Goal: Task Accomplishment & Management: Complete application form

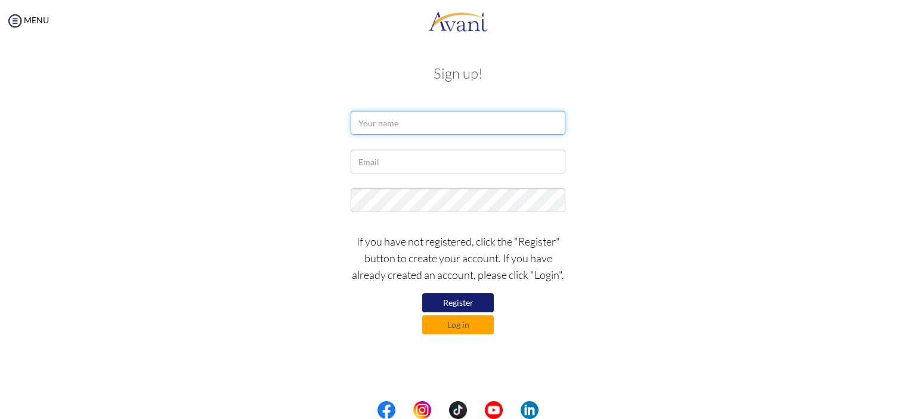
click at [399, 128] on input "text" at bounding box center [458, 123] width 215 height 24
type input "ㄛ"
type input "l"
type input "Liao, Pei Yu"
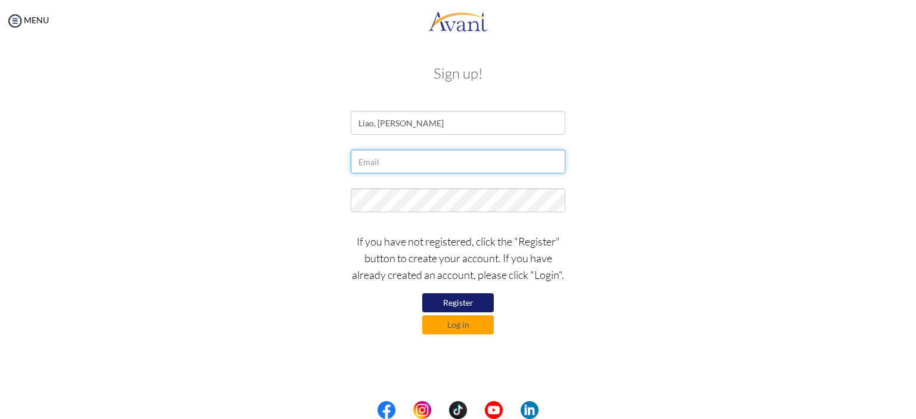
click at [399, 164] on input "text" at bounding box center [458, 162] width 215 height 24
type input "sunny90010154@gmail.com"
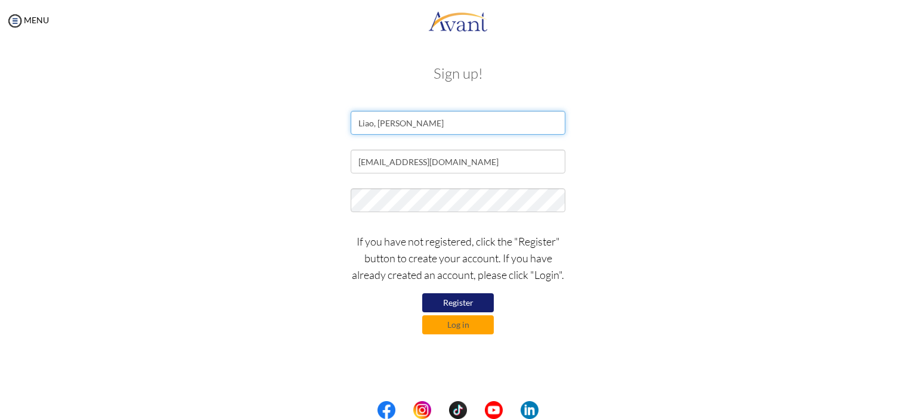
click at [390, 124] on input "Liao, Pei Yu" at bounding box center [458, 123] width 215 height 24
click at [376, 119] on input "Liao, Pei-Yu" at bounding box center [458, 123] width 215 height 24
type input "Liao, Pei-Yu"
click at [489, 304] on button "Register" at bounding box center [458, 303] width 72 height 19
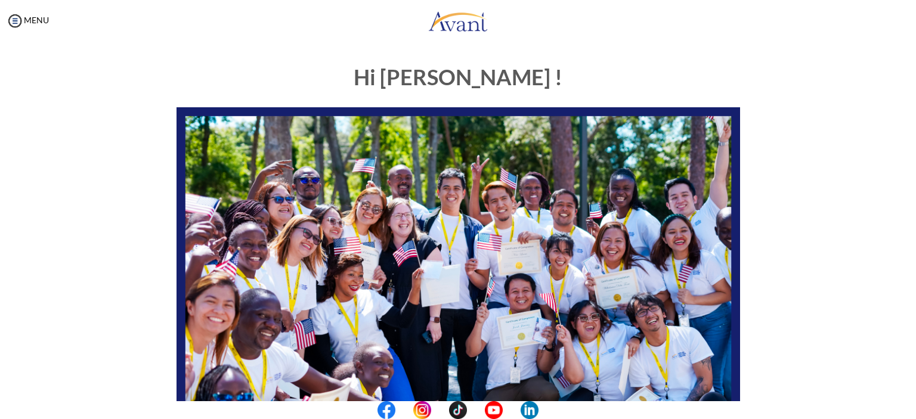
scroll to position [239, 0]
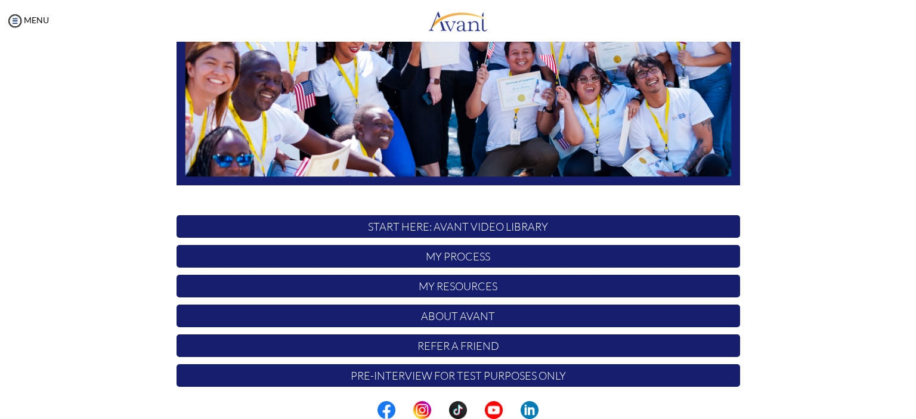
click at [458, 226] on p "START HERE: Avant Video Library" at bounding box center [459, 226] width 564 height 23
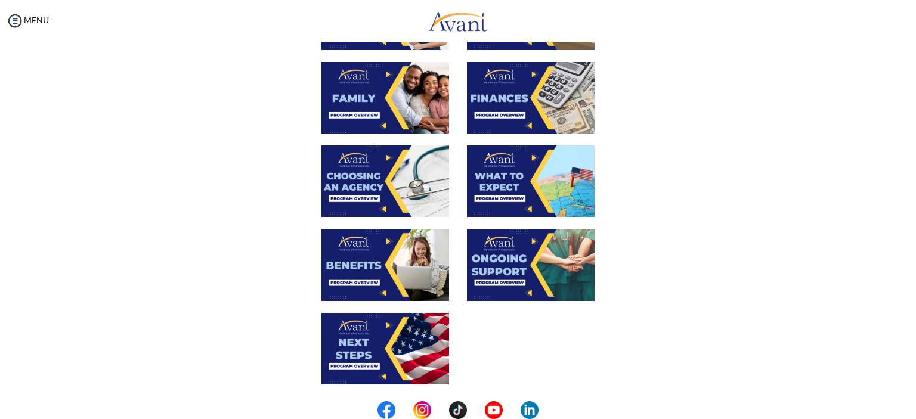
scroll to position [0, 0]
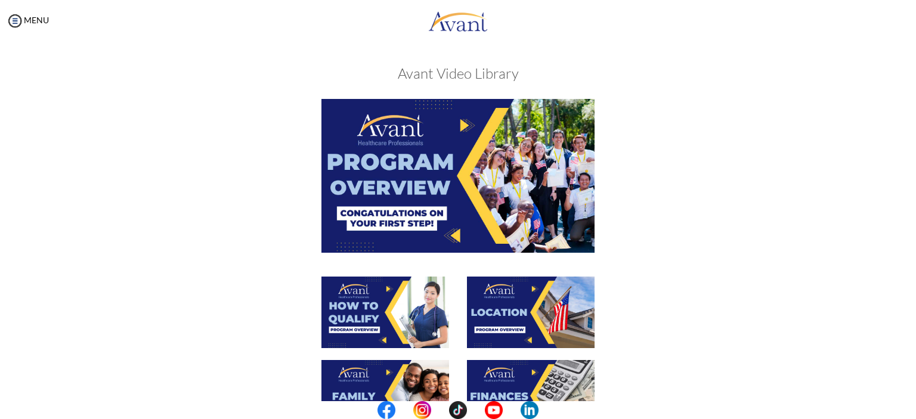
click at [445, 169] on img at bounding box center [458, 175] width 273 height 153
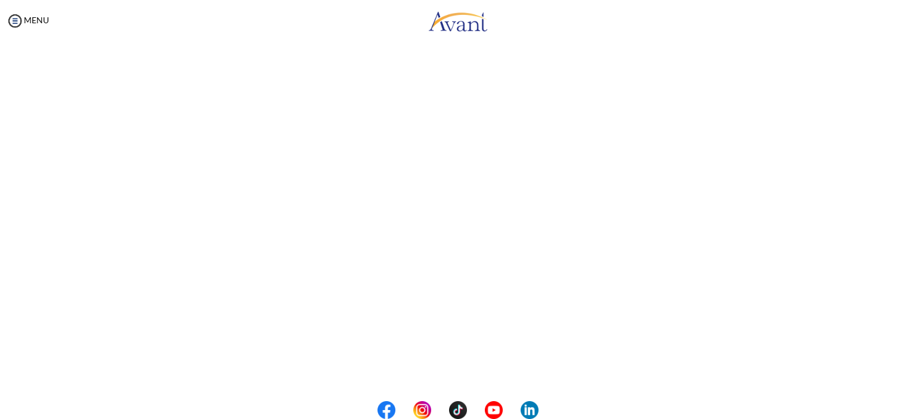
scroll to position [167, 0]
click at [468, 364] on body "Maintenance break. Please come back in 2 hours. MENU My Status What is the next…" at bounding box center [458, 209] width 916 height 419
click at [53, 419] on center at bounding box center [458, 411] width 916 height 18
click at [52, 400] on div "Program Overview Back to Avant Video Library" at bounding box center [458, 168] width 893 height 563
click at [484, 373] on button "Back to Avant Video Library" at bounding box center [459, 370] width 118 height 19
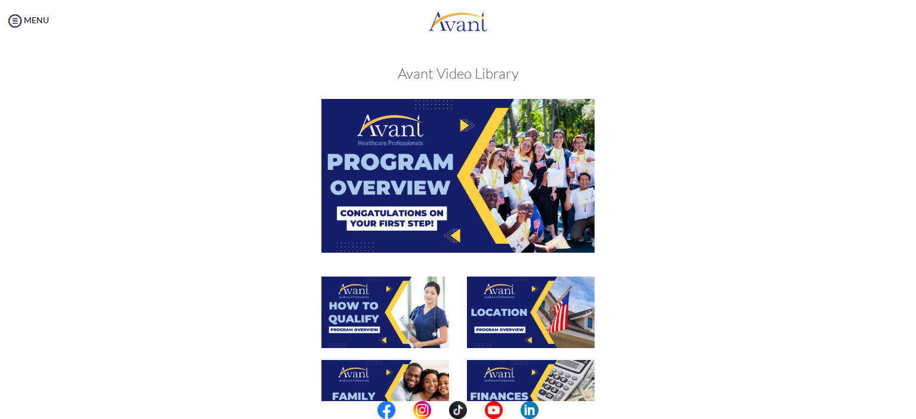
click at [433, 190] on img at bounding box center [458, 175] width 273 height 153
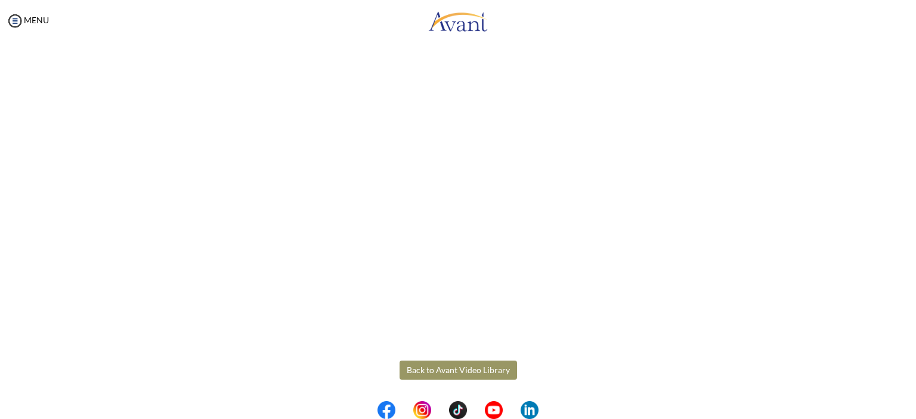
click at [456, 379] on button "Back to Avant Video Library" at bounding box center [459, 370] width 118 height 19
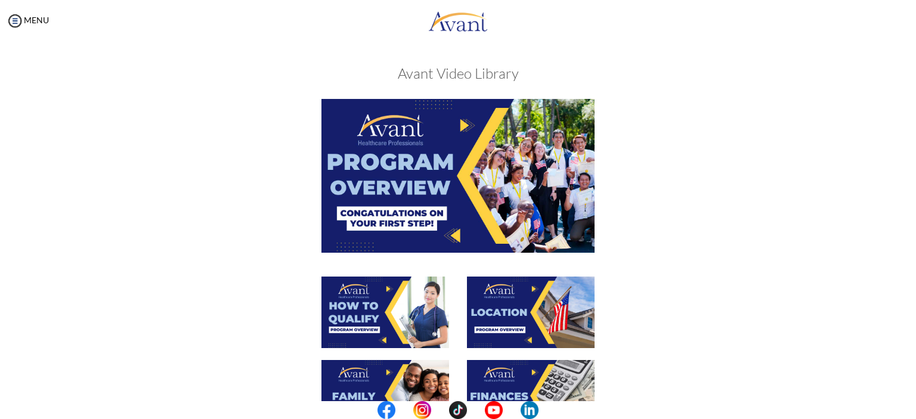
scroll to position [60, 0]
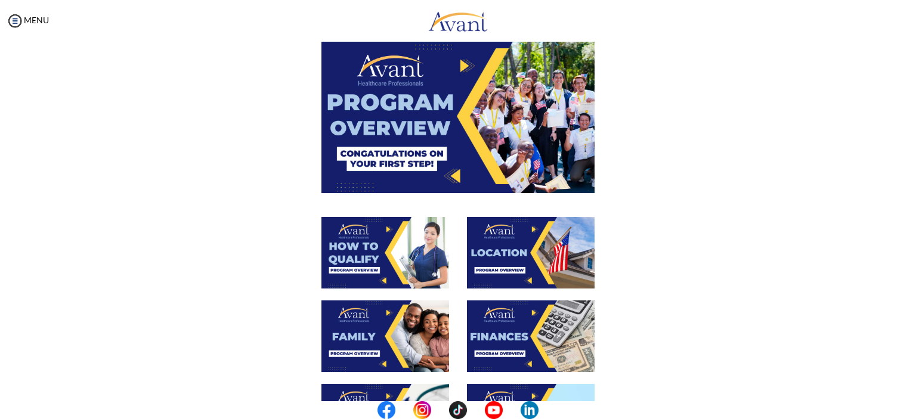
click at [403, 251] on img at bounding box center [386, 253] width 128 height 72
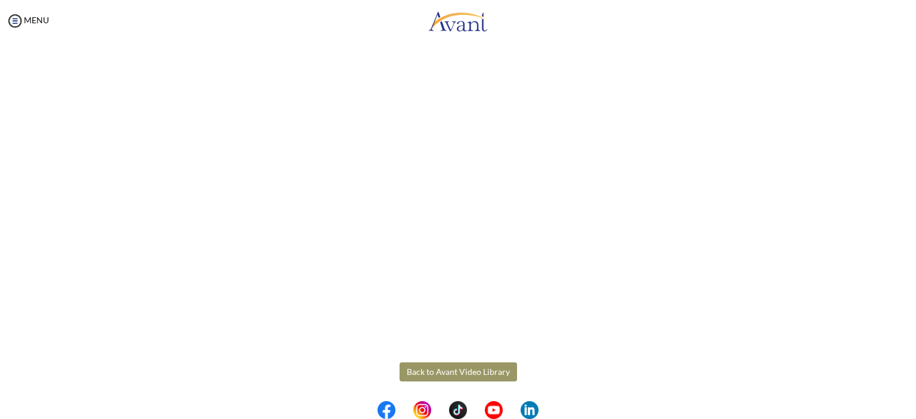
scroll to position [167, 0]
